Goal: Task Accomplishment & Management: Manage account settings

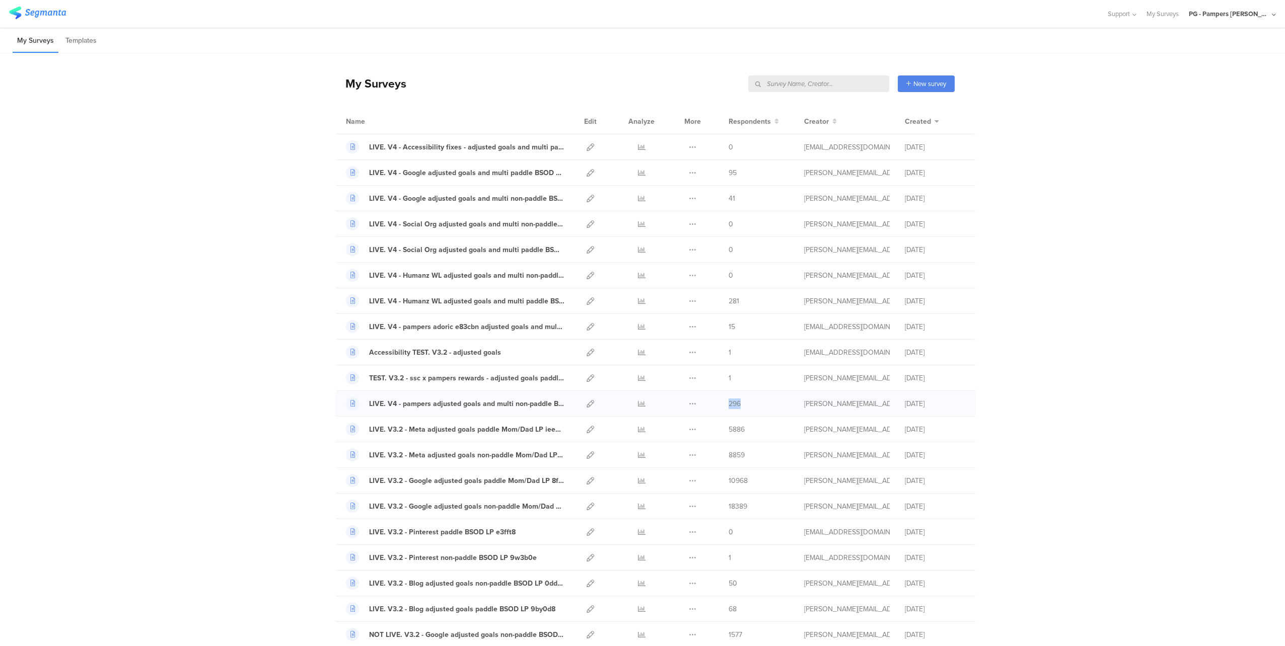
drag, startPoint x: 725, startPoint y: 405, endPoint x: 742, endPoint y: 406, distance: 17.1
click at [742, 406] on div "296" at bounding box center [759, 404] width 60 height 11
drag, startPoint x: 742, startPoint y: 406, endPoint x: 328, endPoint y: 297, distance: 427.4
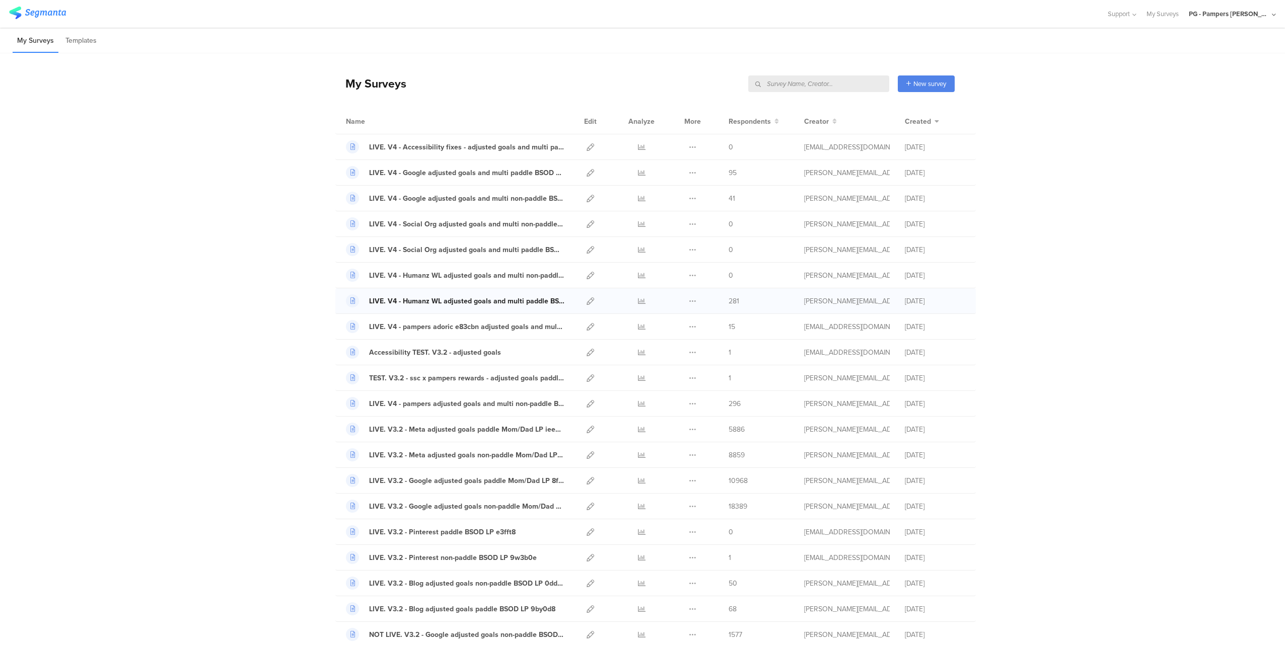
click at [526, 301] on div "LIVE. V4 - Humanz WL adjusted goals and multi paddle BSOD LP ua6eed" at bounding box center [466, 301] width 195 height 11
click at [587, 302] on icon at bounding box center [591, 302] width 8 height 8
click at [638, 300] on icon at bounding box center [642, 302] width 8 height 8
